Goal: Information Seeking & Learning: Learn about a topic

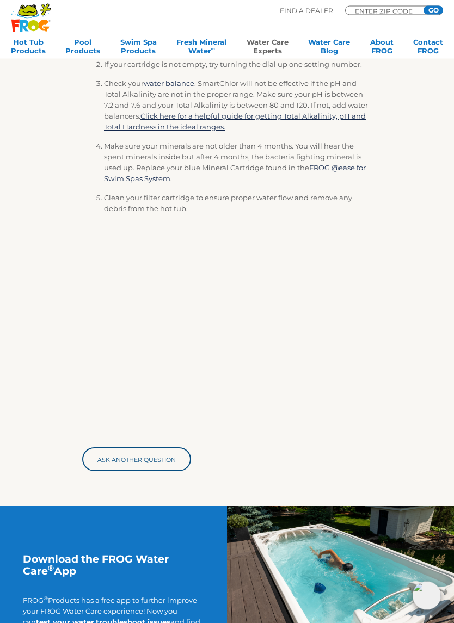
scroll to position [252, 0]
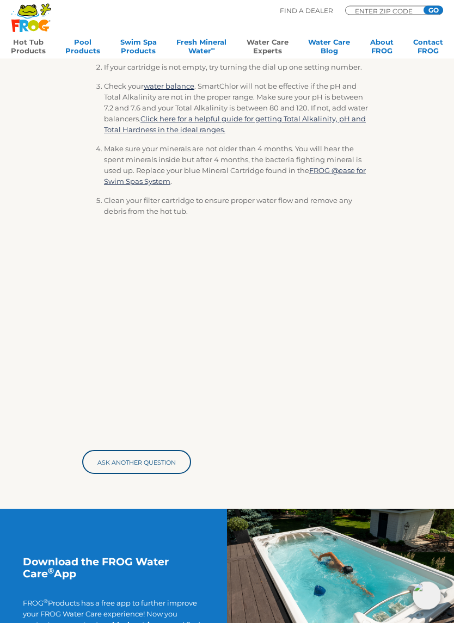
click at [31, 38] on link "Hot Tub Products" at bounding box center [28, 49] width 35 height 22
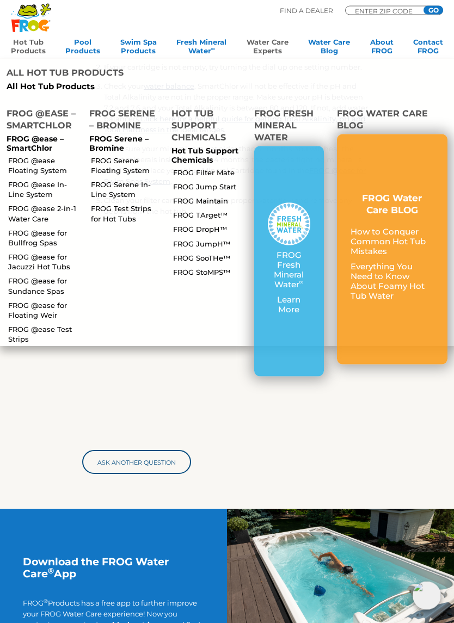
click at [216, 253] on link "FROG SooTHe™" at bounding box center [209, 258] width 72 height 10
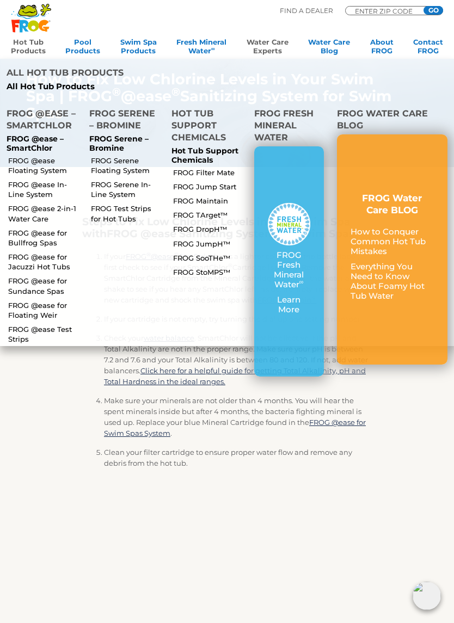
scroll to position [207, 0]
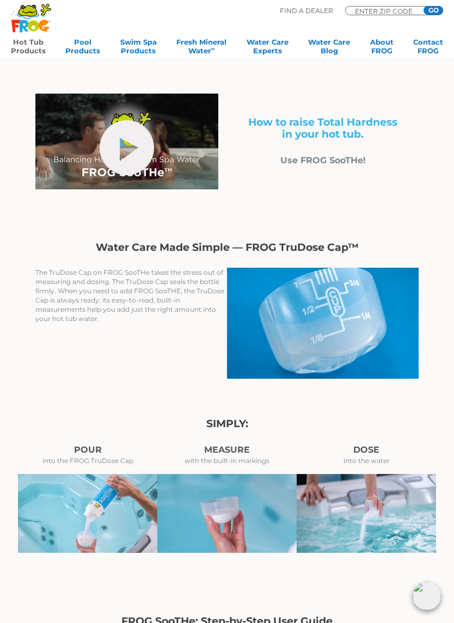
scroll to position [202, 0]
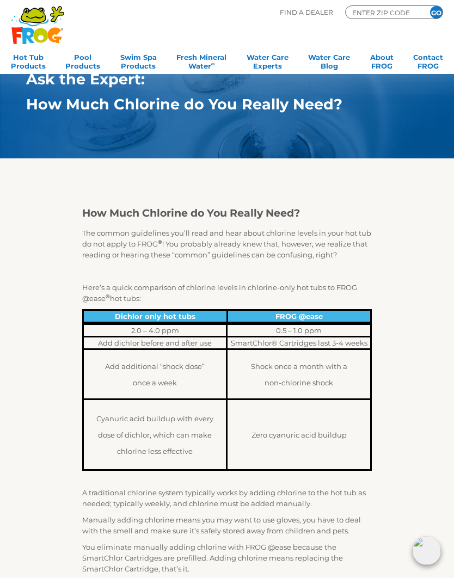
click at [325, 35] on div "Find A Dealer ENTER ZIP CODE GO" at bounding box center [227, 23] width 432 height 37
click at [329, 51] on link "Water Care Blog" at bounding box center [329, 61] width 42 height 22
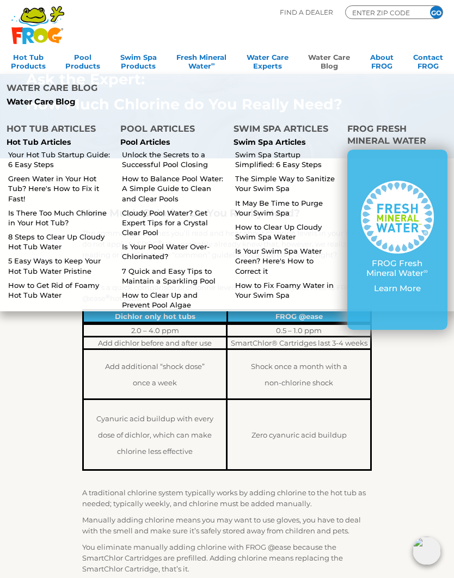
click at [47, 208] on link "Is There Too Much Chlorine in Your Hot Tub?" at bounding box center [59, 218] width 103 height 20
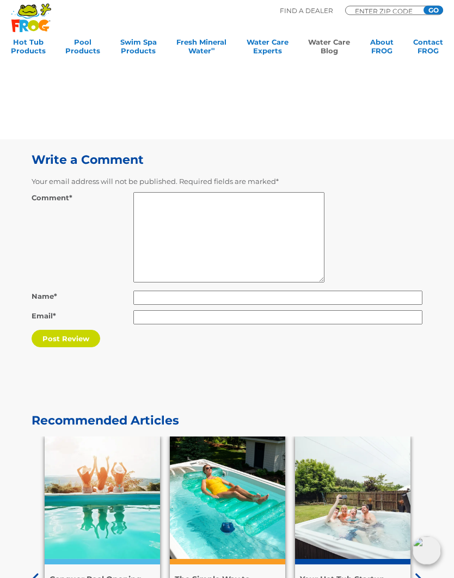
scroll to position [3765, 0]
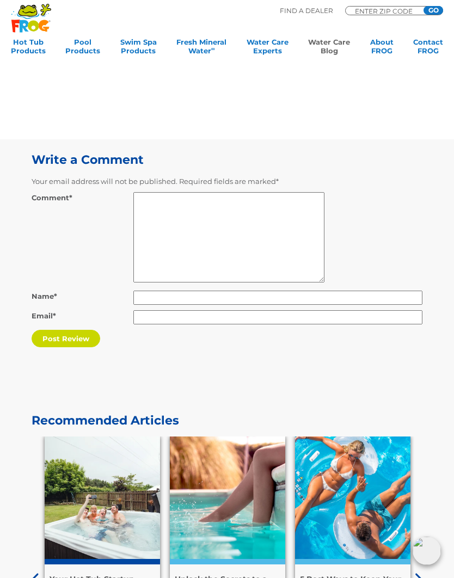
click at [101, 473] on img at bounding box center [102, 498] width 115 height 122
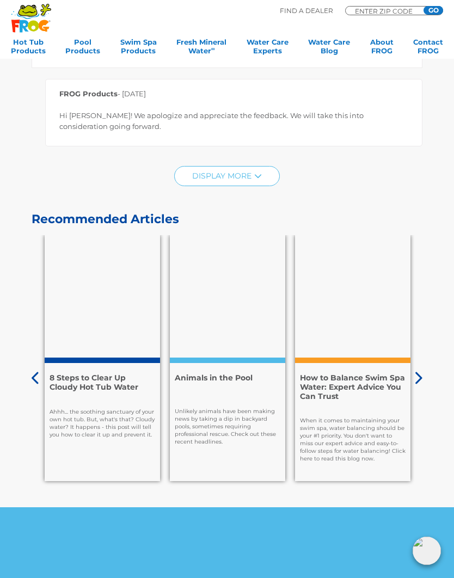
scroll to position [4653, 0]
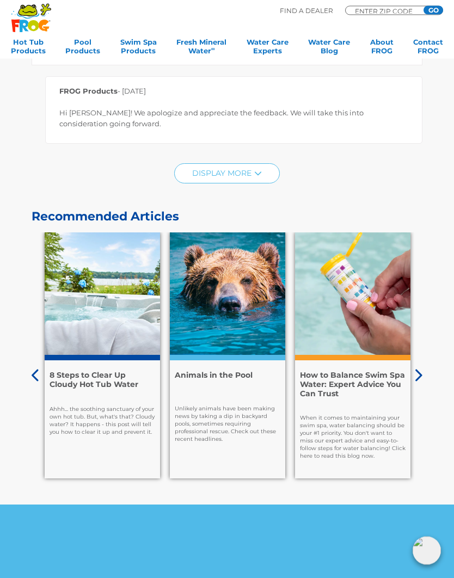
click at [390, 397] on div "How to Balance Swim Spa Water: Expert Advice You Can Trust When it comes to mai…" at bounding box center [352, 420] width 115 height 118
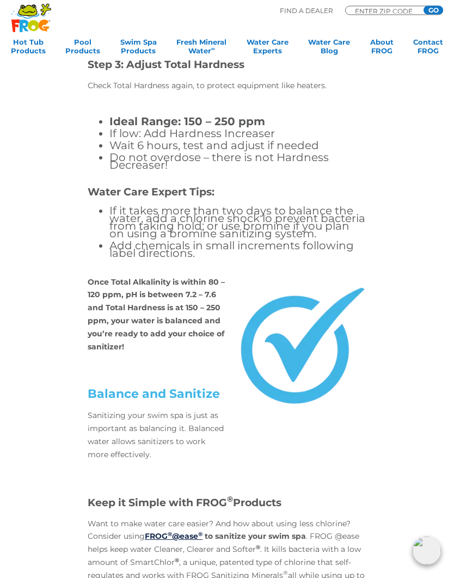
scroll to position [2634, 0]
